Goal: Transaction & Acquisition: Purchase product/service

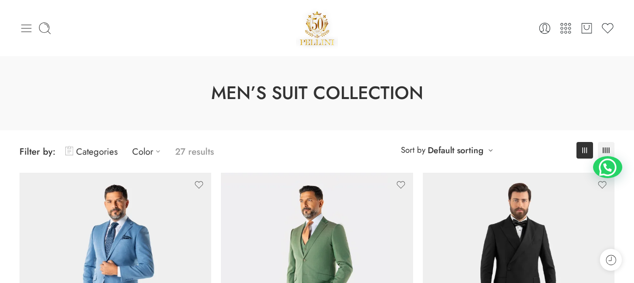
click at [25, 30] on icon at bounding box center [27, 28] width 14 height 14
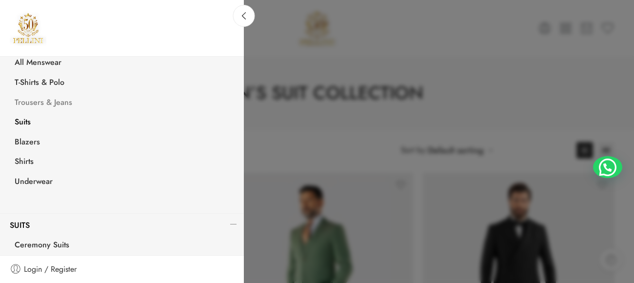
scroll to position [130, 0]
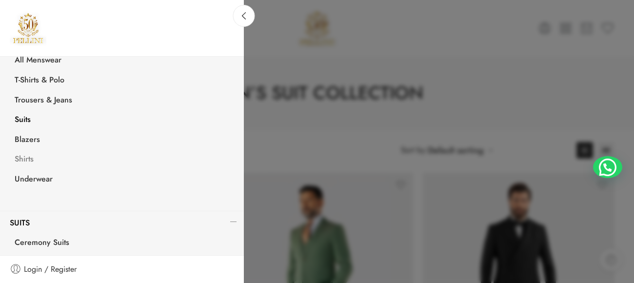
click at [27, 159] on link "Shirts" at bounding box center [124, 160] width 239 height 20
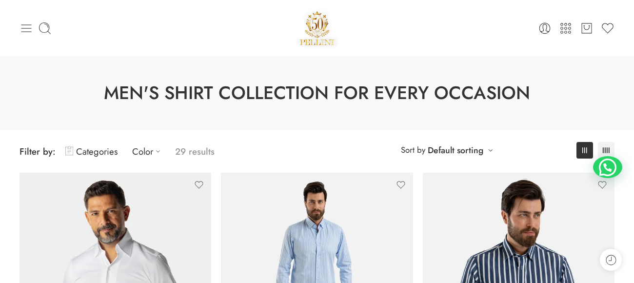
click at [27, 34] on icon at bounding box center [27, 28] width 14 height 14
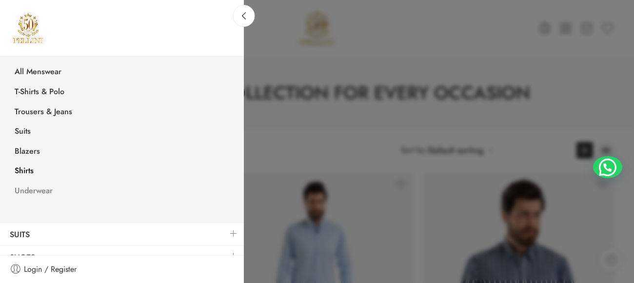
scroll to position [155, 0]
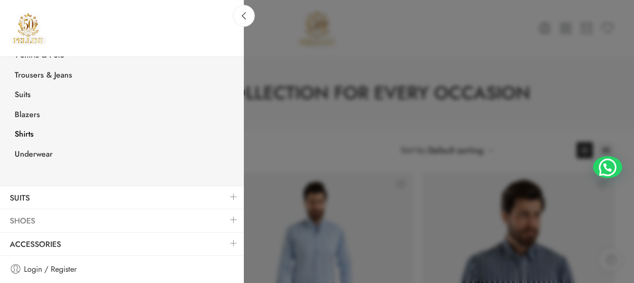
click at [24, 222] on link "Shoes" at bounding box center [122, 221] width 244 height 22
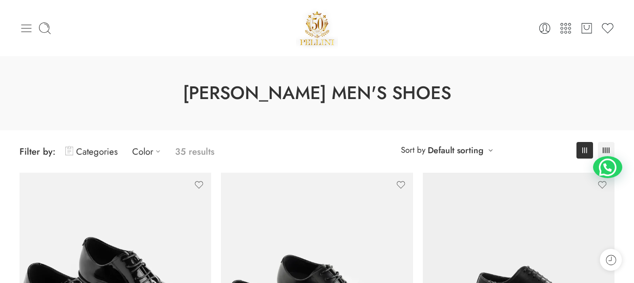
click at [28, 32] on icon at bounding box center [27, 28] width 14 height 14
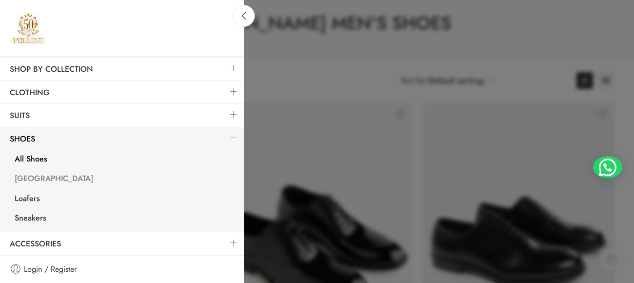
scroll to position [86, 0]
